Goal: Task Accomplishment & Management: Use online tool/utility

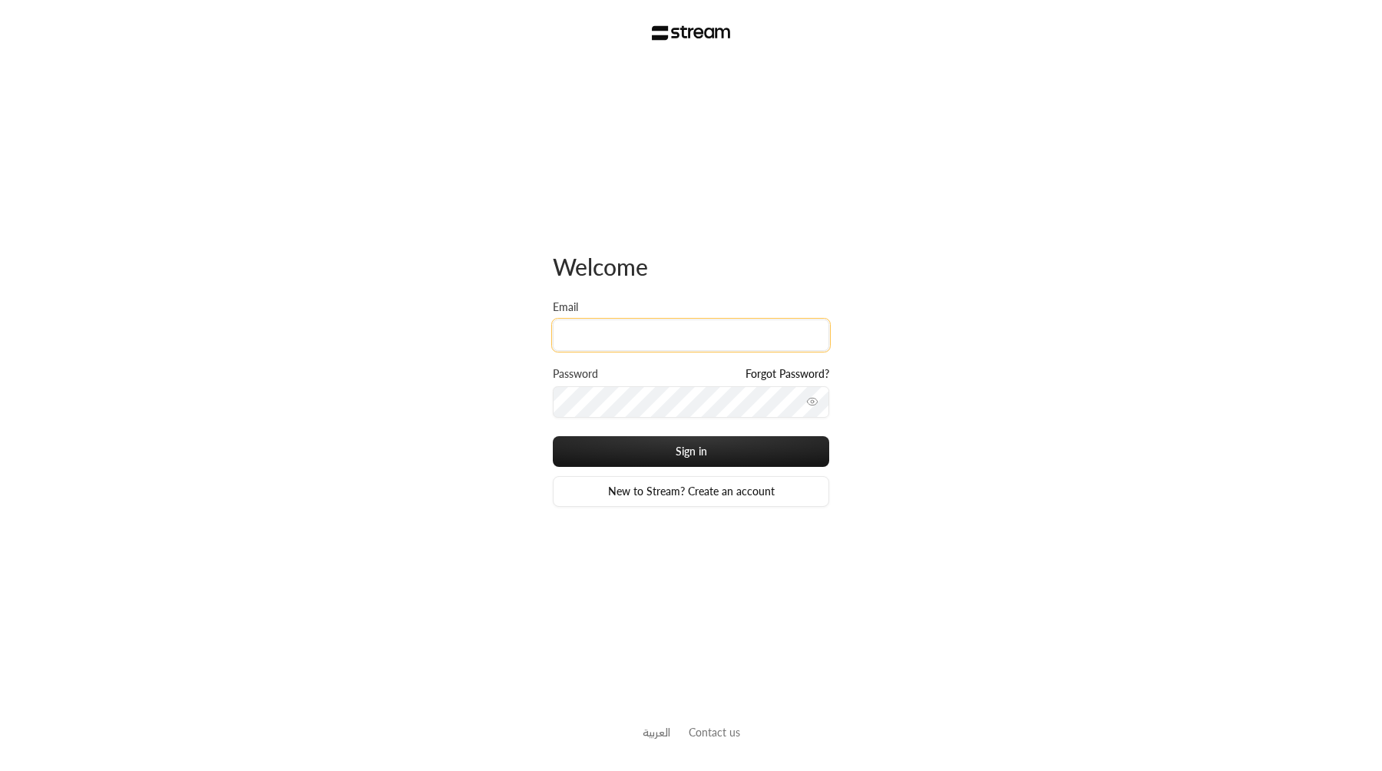
type input "[EMAIL_ADDRESS][DOMAIN_NAME]"
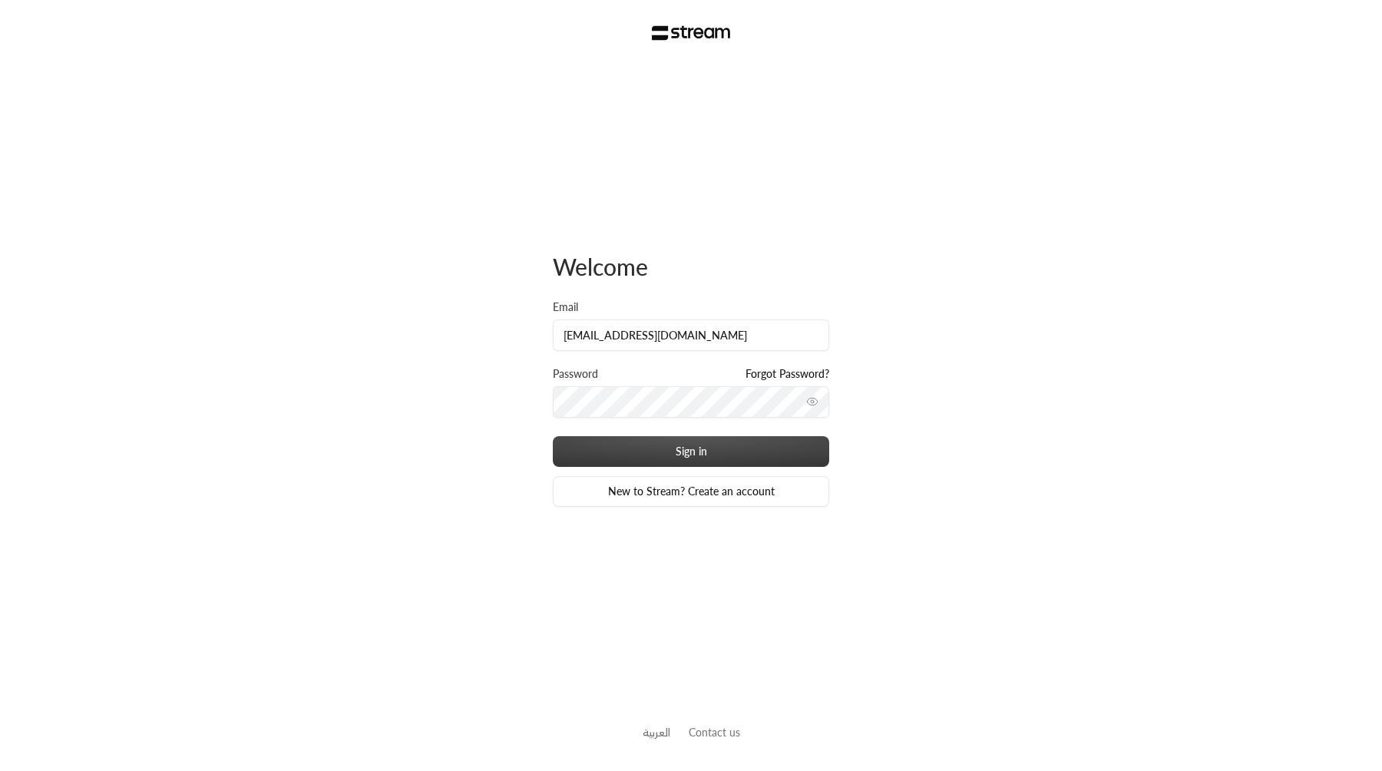
click at [553, 436] on button "Sign in" at bounding box center [691, 451] width 276 height 31
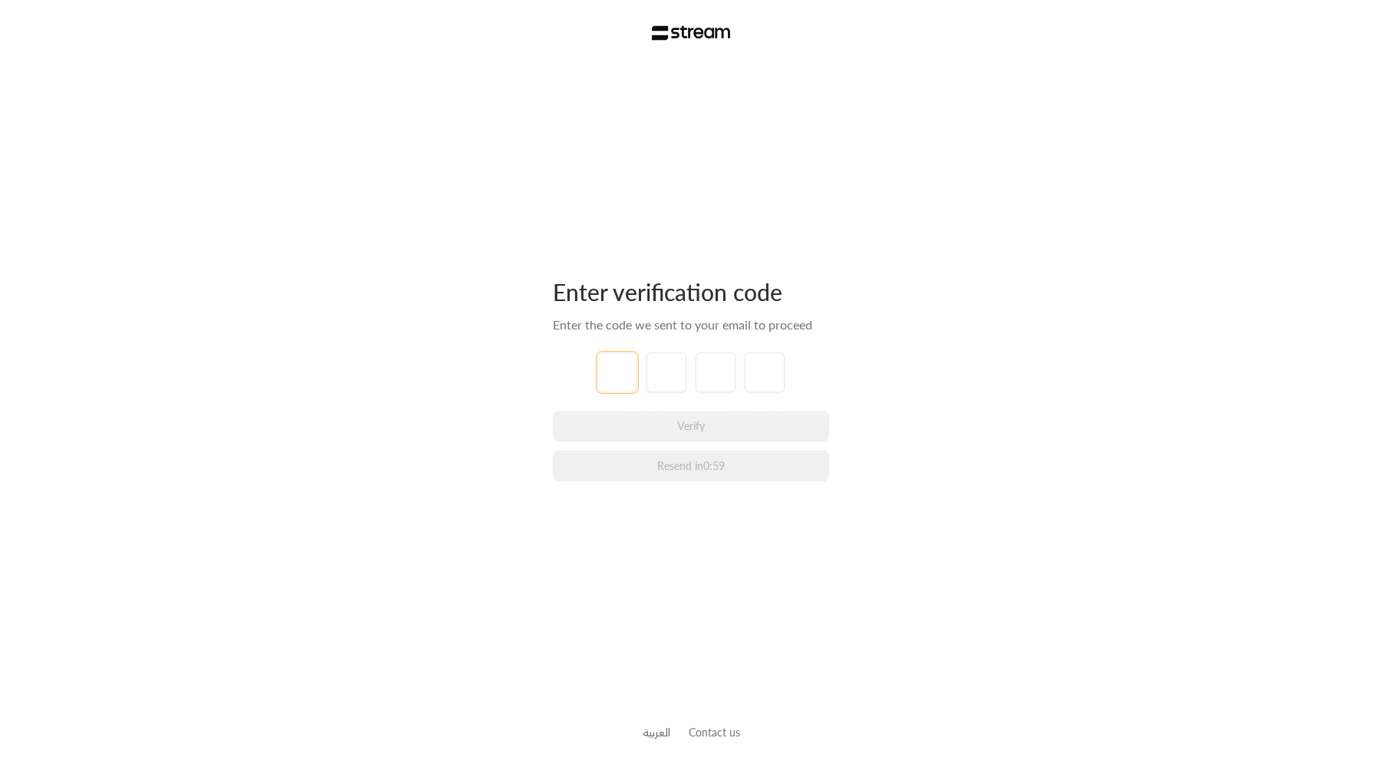
type input "1"
type input "2"
type input "3"
type input "4"
